Goal: Check status: Check status

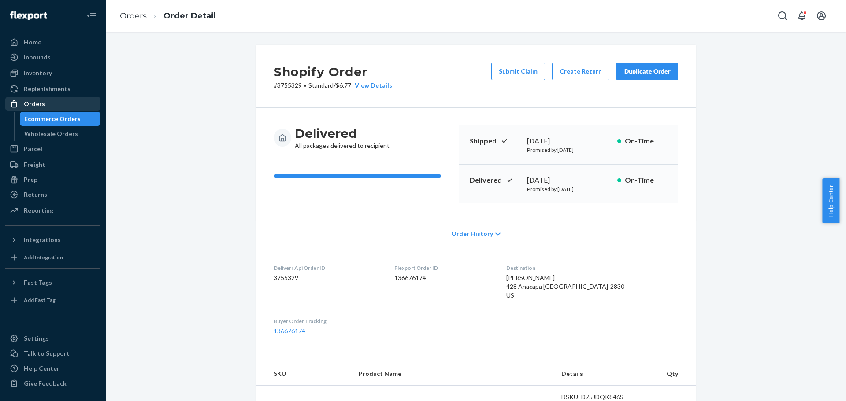
scroll to position [132, 0]
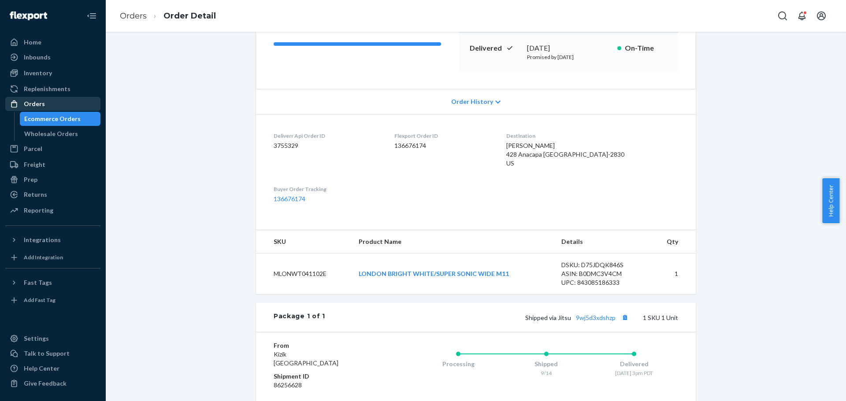
click at [36, 107] on div "Orders" at bounding box center [34, 104] width 21 height 9
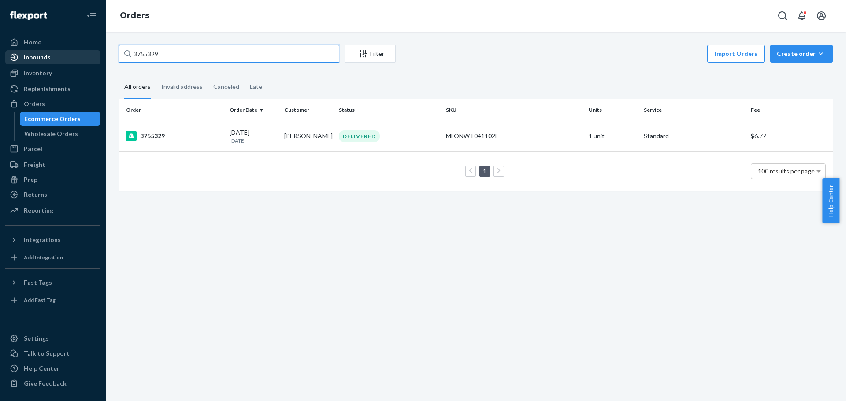
drag, startPoint x: 170, startPoint y: 52, endPoint x: 76, endPoint y: 52, distance: 94.7
click at [76, 52] on div "Home Inbounds Shipping Plans Problems Inventory Products Replenishments Orders …" at bounding box center [423, 200] width 846 height 401
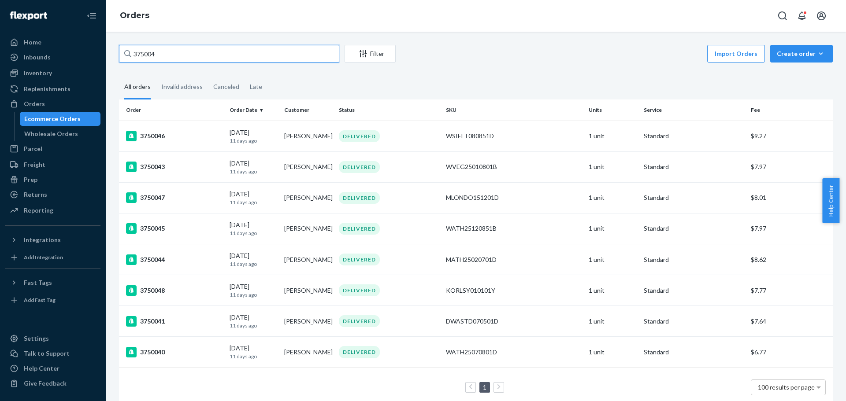
drag, startPoint x: 160, startPoint y: 56, endPoint x: 119, endPoint y: 53, distance: 41.1
click at [118, 59] on div "375004 Filter Import Orders Create order Ecommerce order Removal order All orde…" at bounding box center [475, 230] width 727 height 371
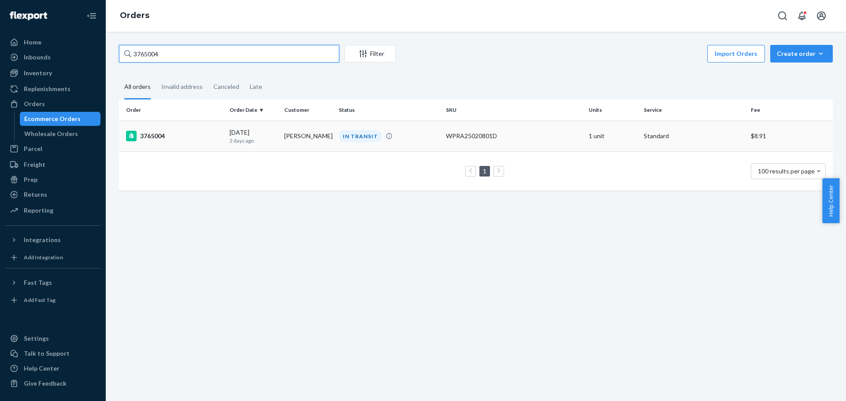
type input "3765004"
click at [153, 133] on div "3765004" at bounding box center [174, 136] width 96 height 11
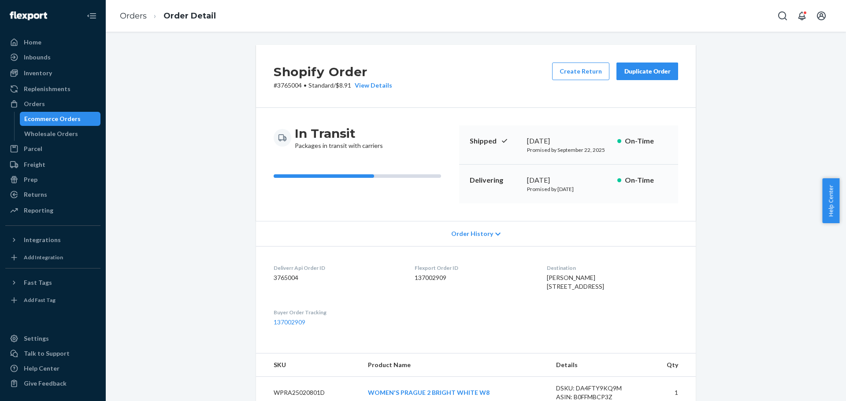
scroll to position [233, 0]
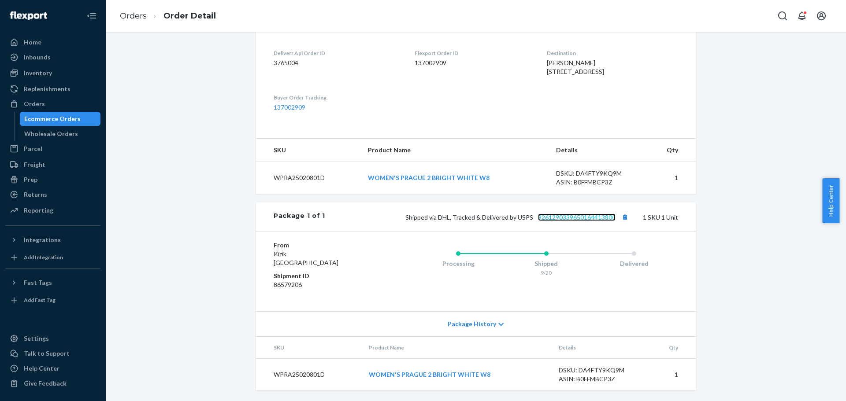
click at [604, 216] on link "9261290339650164413800" at bounding box center [577, 217] width 78 height 7
